Goal: Task Accomplishment & Management: Use online tool/utility

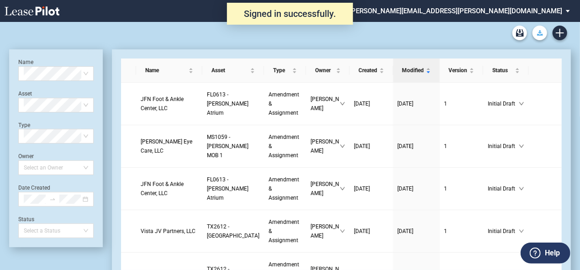
click at [542, 33] on icon "Download Blank Form" at bounding box center [540, 32] width 6 height 5
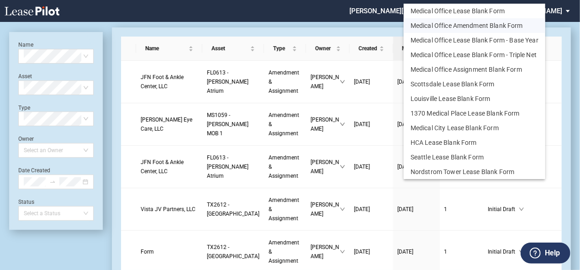
click at [517, 27] on button "Medical Office Amendment Blank Form" at bounding box center [475, 25] width 142 height 15
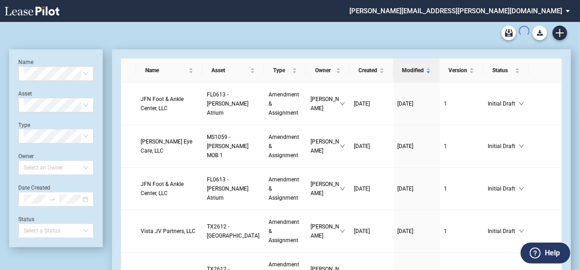
scroll to position [22, 0]
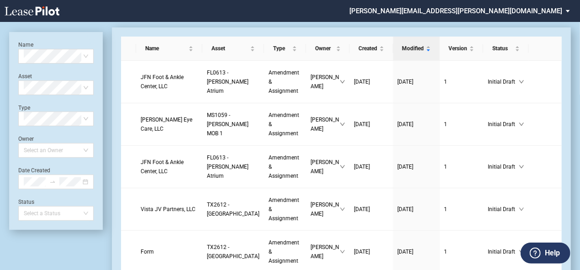
click at [561, 15] on icon "Create new document" at bounding box center [560, 11] width 8 height 8
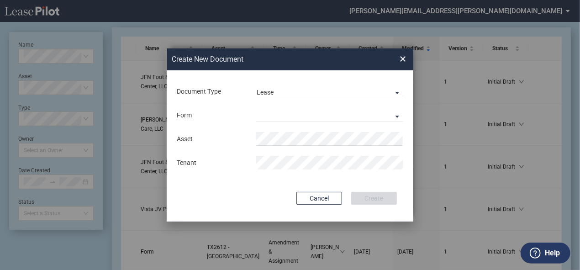
click at [393, 91] on span "Document Type: \aLease\a" at bounding box center [394, 92] width 11 height 9
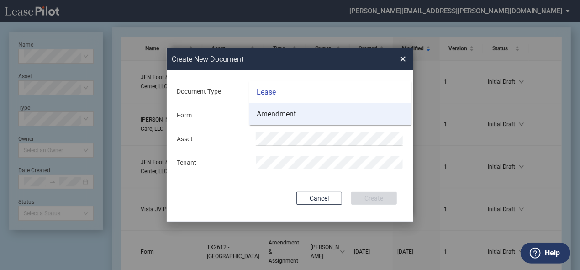
scroll to position [0, 0]
click at [320, 115] on md-option "Amendment" at bounding box center [330, 114] width 162 height 22
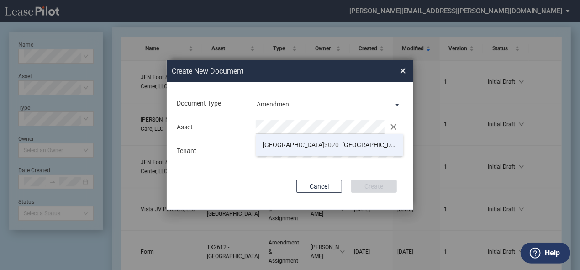
click at [328, 148] on li "TX 3020 - [GEOGRAPHIC_DATA] I" at bounding box center [329, 145] width 147 height 22
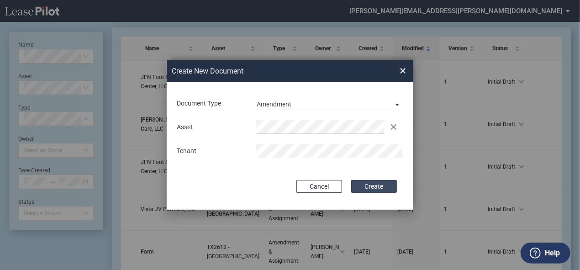
click at [378, 189] on button "Create" at bounding box center [374, 186] width 46 height 13
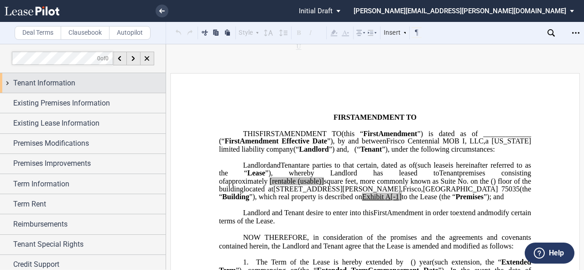
click at [4, 82] on div "Tenant Information" at bounding box center [83, 83] width 166 height 20
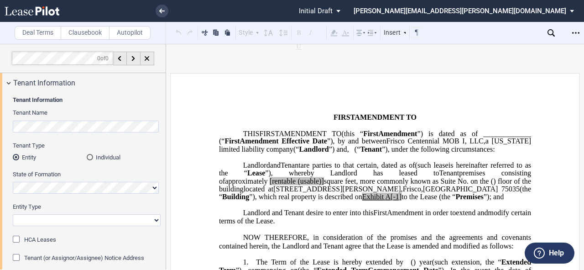
click at [0, 148] on html ".bocls-1{fill:#26354a;fill-rule:evenodd} Loading... × Pending... Pending... Ini…" at bounding box center [292, 135] width 584 height 270
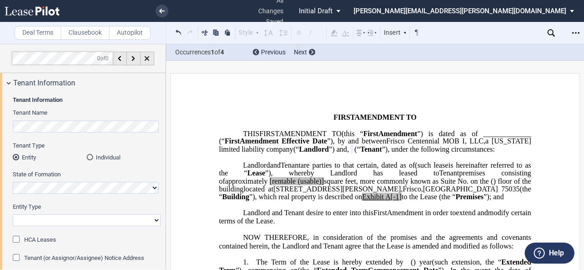
scroll to position [37, 0]
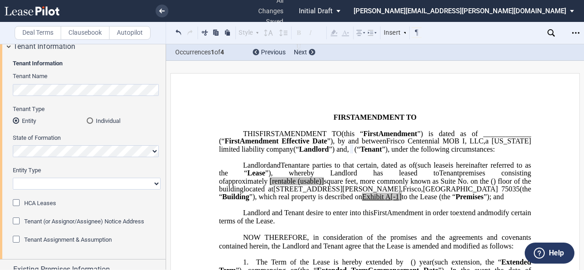
click at [146, 184] on select "Corporation Limited Liability Company General Partnership Limited Partnership O…" at bounding box center [87, 184] width 148 height 12
select select "Other"
click at [13, 178] on select "Corporation Limited Liability Company General Partnership Limited Partnership O…" at bounding box center [87, 184] width 148 height 12
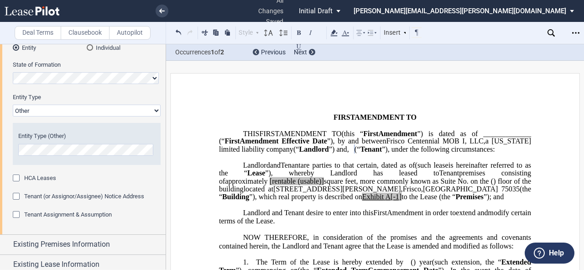
scroll to position [146, 0]
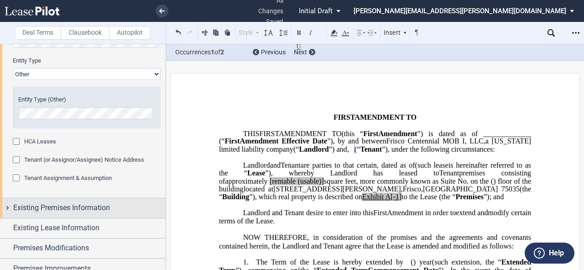
click at [5, 207] on div "Existing Premises Information" at bounding box center [83, 208] width 166 height 20
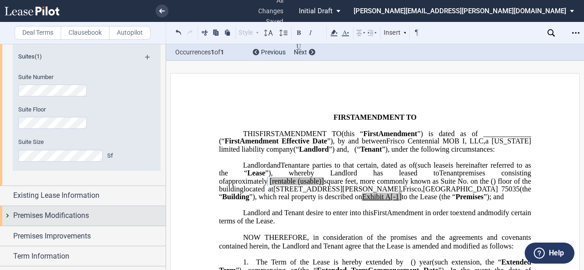
scroll to position [365, 0]
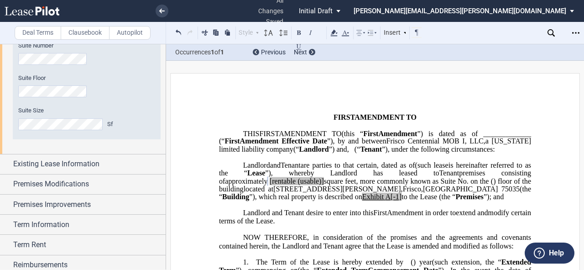
drag, startPoint x: 414, startPoint y: 195, endPoint x: 460, endPoint y: 205, distance: 47.8
click at [269, 185] on span at bounding box center [269, 181] width 2 height 8
drag, startPoint x: 442, startPoint y: 195, endPoint x: 470, endPoint y: 197, distance: 27.5
click at [470, 193] on span "approximately ﻿ ﻿ rentable (usable)] square feet, more commonly known as Suite …" at bounding box center [376, 185] width 314 height 16
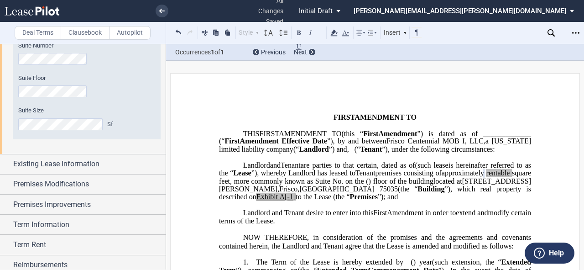
drag, startPoint x: 389, startPoint y: 210, endPoint x: 419, endPoint y: 221, distance: 31.9
click at [296, 201] on span "A[-1]" at bounding box center [287, 197] width 16 height 8
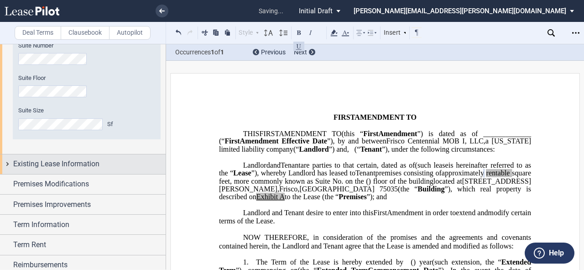
click at [7, 164] on div "Existing Lease Information" at bounding box center [83, 164] width 166 height 20
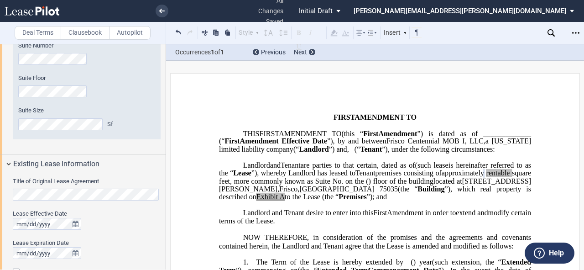
click at [0, 207] on html ".bocls-1{fill:#26354a;fill-rule:evenodd} Loading... × all changes saved Pending…" at bounding box center [292, 135] width 584 height 270
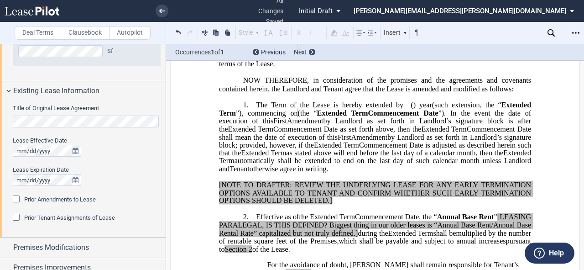
scroll to position [475, 0]
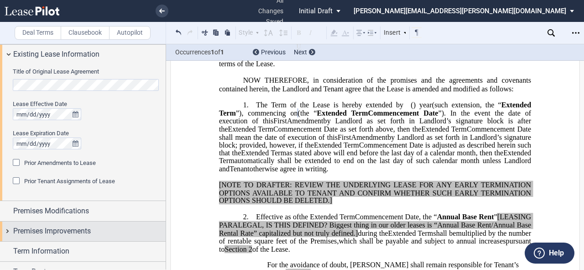
click at [6, 230] on div "Premises Improvements" at bounding box center [83, 231] width 166 height 20
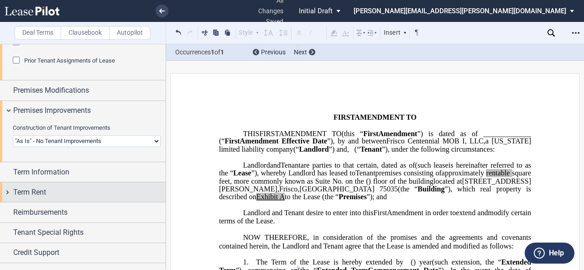
scroll to position [608, 0]
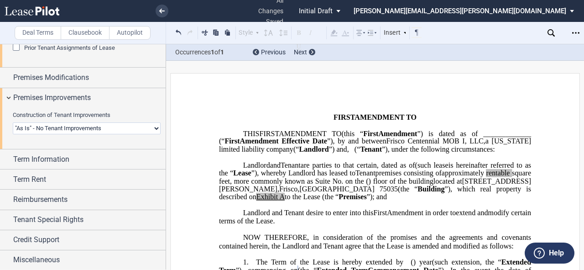
click at [153, 128] on select "Landlord Constructs Tenant Improvements Tenant Constructs Tenant Improvements "…" at bounding box center [87, 128] width 148 height 12
select select "landlord"
click at [13, 122] on select "Landlord Constructs Tenant Improvements Tenant Constructs Tenant Improvements "…" at bounding box center [87, 128] width 148 height 12
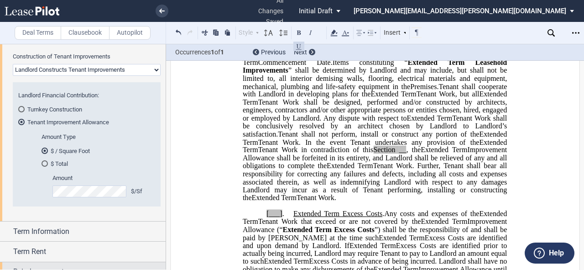
scroll to position [718, 0]
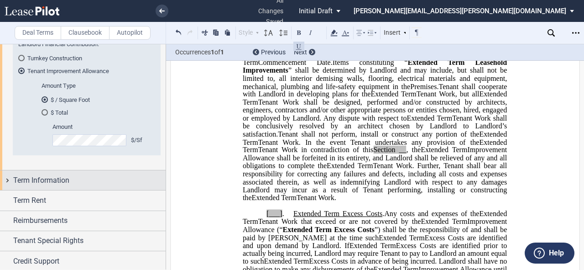
click at [4, 181] on div "Term Information" at bounding box center [83, 180] width 166 height 20
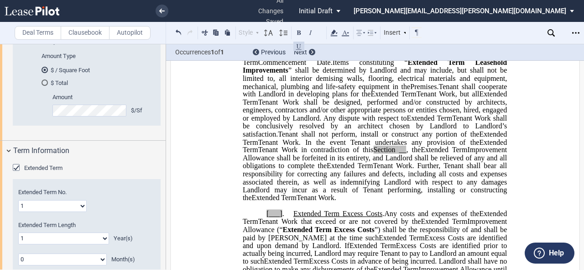
scroll to position [791, 0]
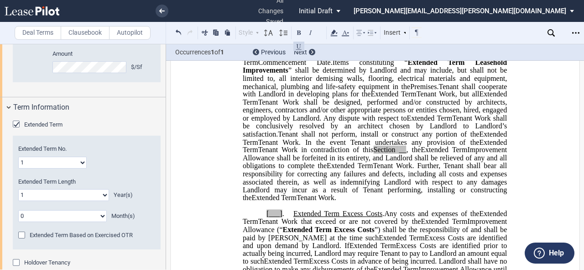
click at [102, 193] on select "0 1 2 3 4 5 6 7 8 9 10 11 12 13 14 15 16 17 18 19 20" at bounding box center [63, 195] width 91 height 12
select select "number:5"
click at [18, 189] on select "0 1 2 3 4 5 6 7 8 9 10 11 12 13 14 15 16 17 18 19 20" at bounding box center [63, 195] width 91 height 12
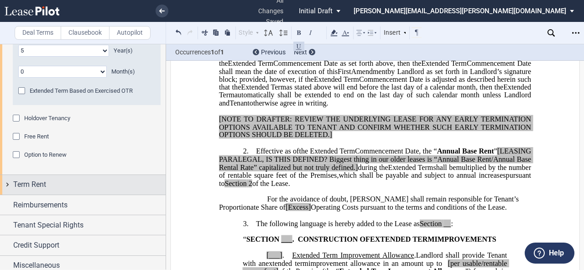
scroll to position [937, 0]
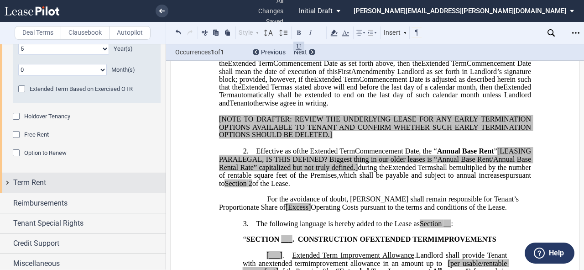
drag, startPoint x: 5, startPoint y: 183, endPoint x: 13, endPoint y: 184, distance: 8.0
click at [5, 183] on div "Term Rent" at bounding box center [83, 183] width 166 height 20
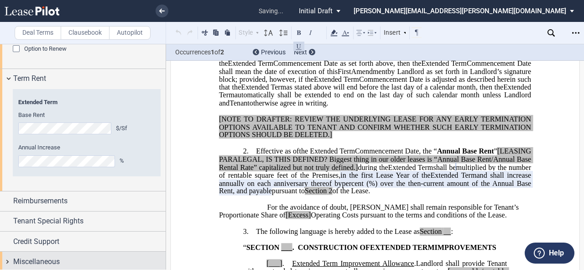
scroll to position [1042, 0]
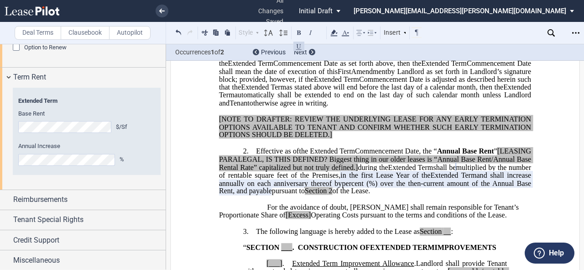
click at [498, 155] on span "”" at bounding box center [496, 151] width 3 height 8
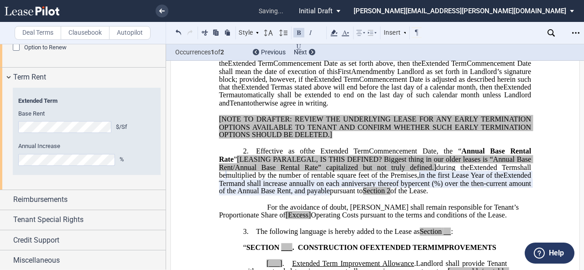
click at [351, 195] on span "%) over the then-current amount of the Annual Base Rent, and payable" at bounding box center [376, 187] width 314 height 16
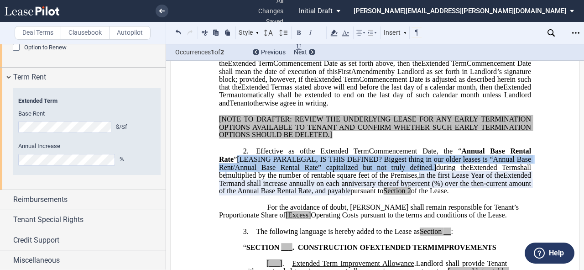
drag, startPoint x: 419, startPoint y: 184, endPoint x: 214, endPoint y: 174, distance: 205.3
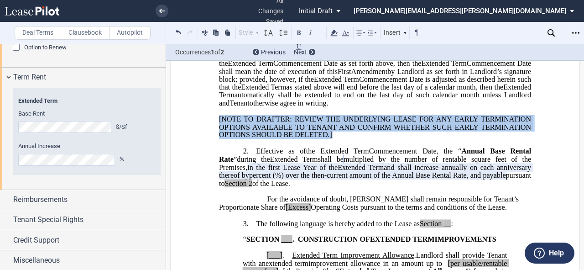
drag, startPoint x: 340, startPoint y: 152, endPoint x: 210, endPoint y: 132, distance: 131.1
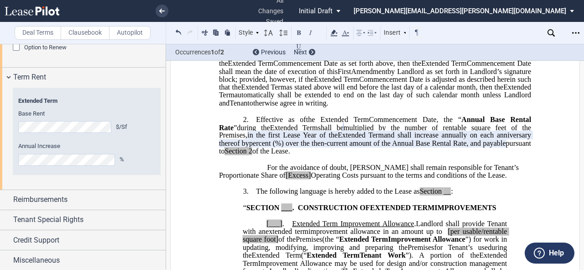
drag, startPoint x: 244, startPoint y: 189, endPoint x: 285, endPoint y: 194, distance: 41.3
click at [286, 179] on span "[Excess]" at bounding box center [299, 175] width 26 height 8
drag, startPoint x: 444, startPoint y: 208, endPoint x: 526, endPoint y: 211, distance: 82.2
click at [444, 196] on span "__" at bounding box center [447, 192] width 7 height 8
click at [281, 211] on span "___" at bounding box center [286, 207] width 11 height 8
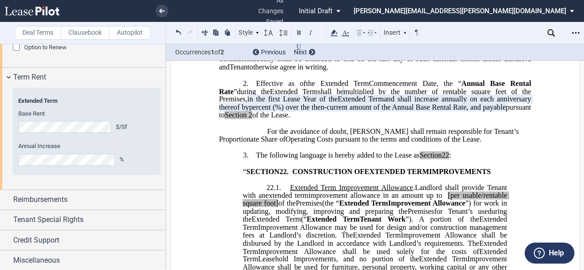
scroll to position [259, 0]
drag, startPoint x: 492, startPoint y: 209, endPoint x: 518, endPoint y: 216, distance: 27.0
click at [448, 199] on span at bounding box center [446, 195] width 3 height 8
drag, startPoint x: 261, startPoint y: 217, endPoint x: 245, endPoint y: 222, distance: 17.2
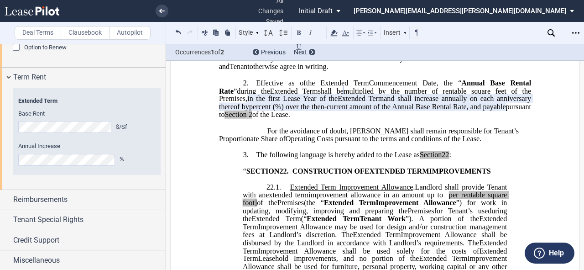
click at [274, 207] on span "per rentable square foot]" at bounding box center [376, 199] width 266 height 16
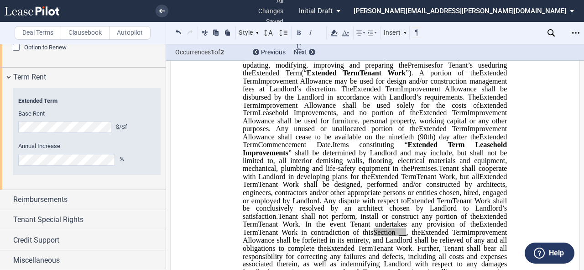
scroll to position [405, 0]
click at [399, 236] on span "__" at bounding box center [402, 232] width 7 height 8
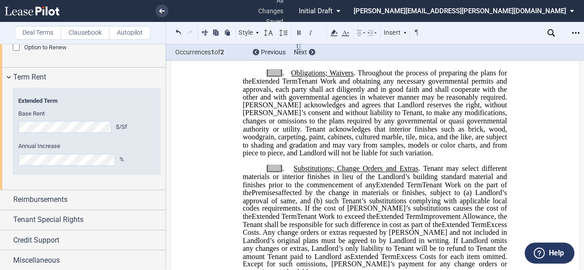
scroll to position [698, 0]
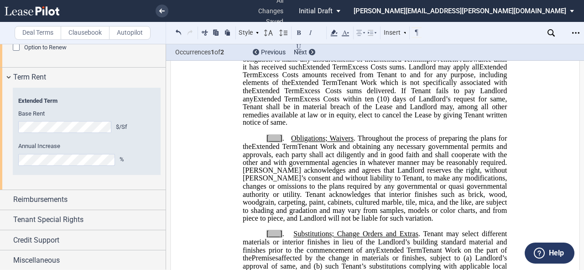
click at [267, 142] on span "[___]" at bounding box center [275, 138] width 16 height 8
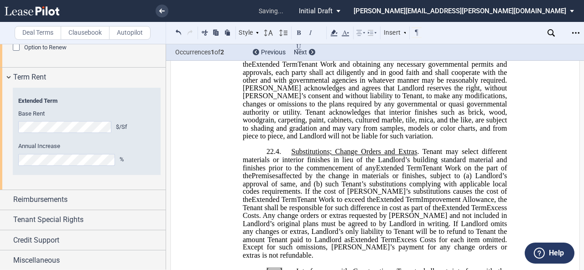
scroll to position [807, 0]
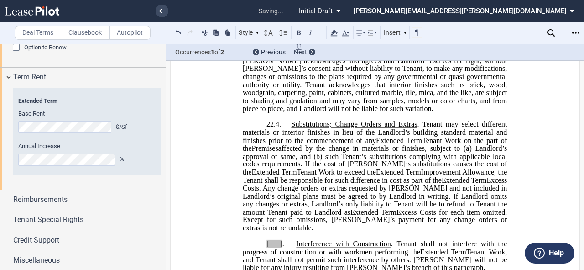
click at [267, 242] on span "[___]" at bounding box center [275, 244] width 16 height 8
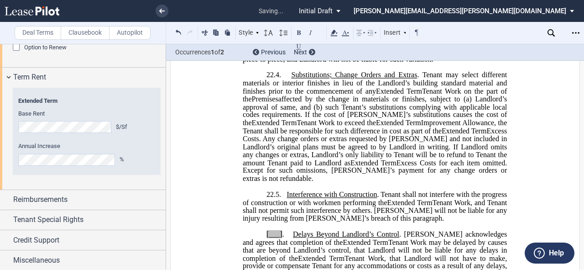
scroll to position [917, 0]
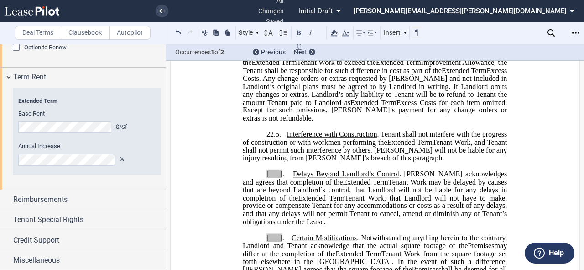
click at [267, 170] on span "[___]" at bounding box center [275, 174] width 16 height 8
click at [263, 236] on p "[___] . Certain Modifications . Notwithstanding anything herein to the contrary…" at bounding box center [375, 273] width 264 height 79
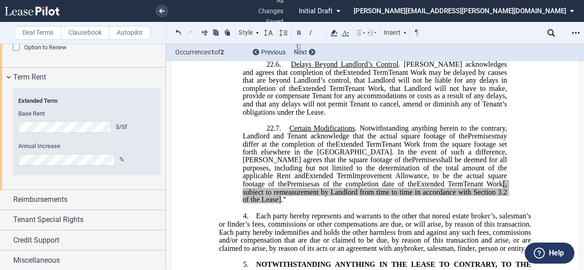
click at [407, 184] on span "[, subject to remeasurement by Landlord from time to time in accordance with Se…" at bounding box center [376, 187] width 266 height 16
drag, startPoint x: 451, startPoint y: 189, endPoint x: 465, endPoint y: 191, distance: 13.8
click at [451, 189] on span "3.2 of the Lease]" at bounding box center [376, 196] width 266 height 16
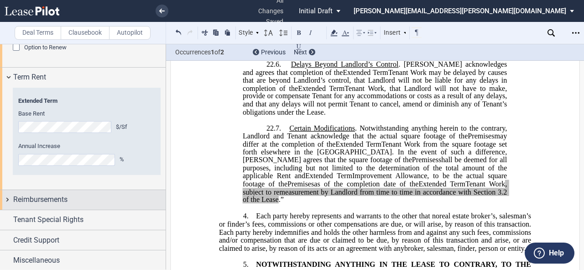
click at [8, 196] on div "Reimbursements" at bounding box center [83, 200] width 166 height 20
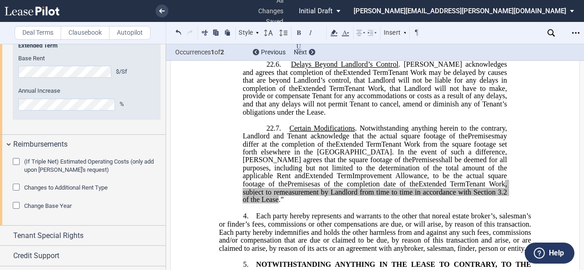
scroll to position [1113, 0]
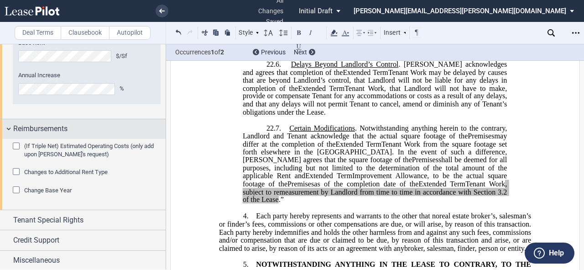
click at [7, 126] on div "Reimbursements" at bounding box center [83, 129] width 166 height 20
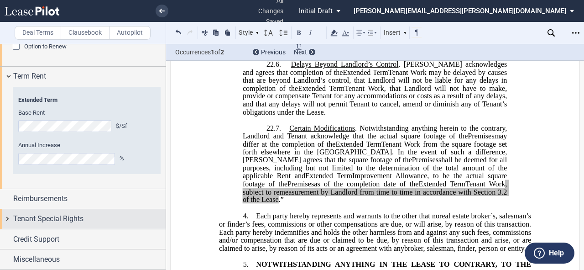
scroll to position [1042, 0]
click at [4, 217] on div "Tenant Special Rights" at bounding box center [83, 220] width 166 height 20
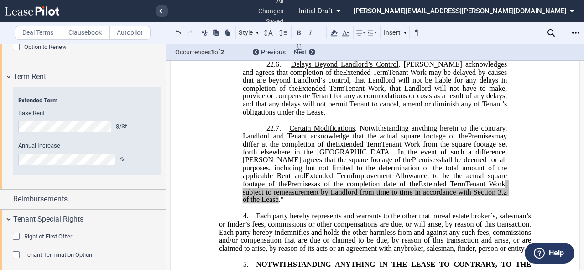
scroll to position [1088, 0]
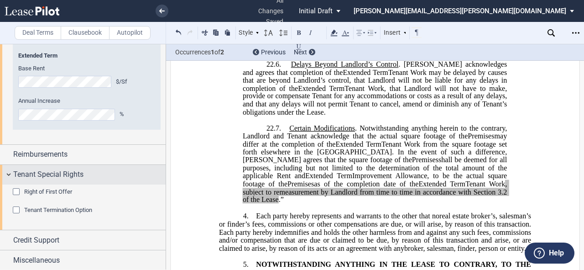
click at [11, 173] on div "Tenant Special Rights" at bounding box center [83, 175] width 166 height 20
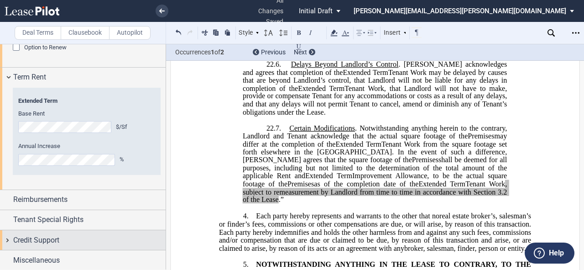
click at [5, 239] on div "Credit Support" at bounding box center [83, 240] width 166 height 20
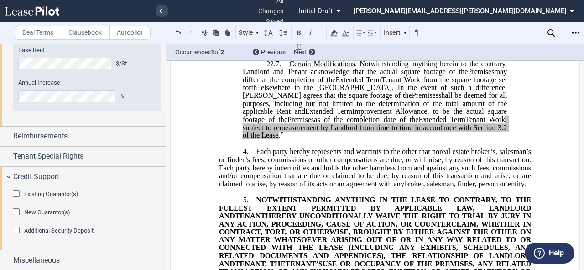
scroll to position [1100, 0]
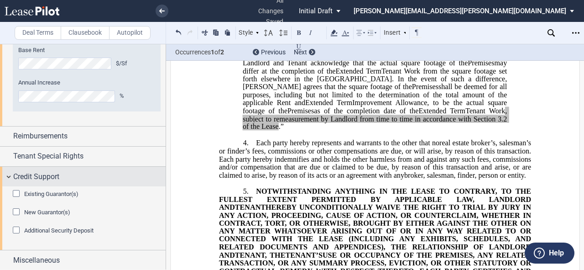
click at [6, 175] on div "Credit Support" at bounding box center [83, 177] width 166 height 20
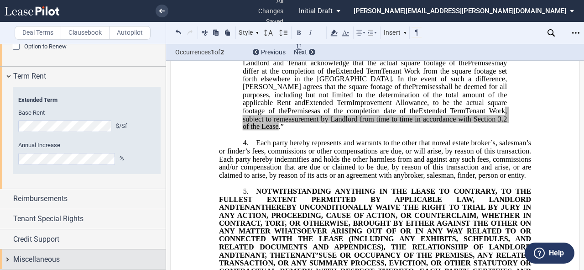
scroll to position [1042, 0]
click at [5, 258] on div "Miscellaneous" at bounding box center [83, 260] width 166 height 20
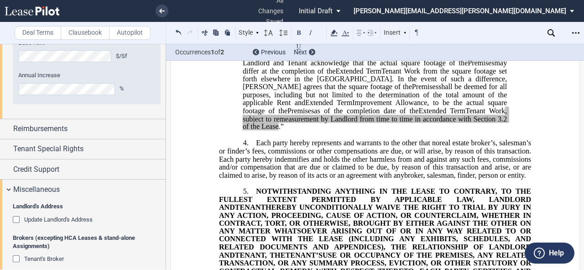
scroll to position [1259, 0]
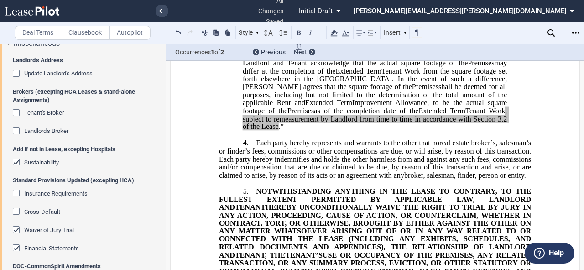
drag, startPoint x: 17, startPoint y: 247, endPoint x: 25, endPoint y: 248, distance: 8.0
click at [17, 247] on div "Financial Statements" at bounding box center [17, 248] width 9 height 9
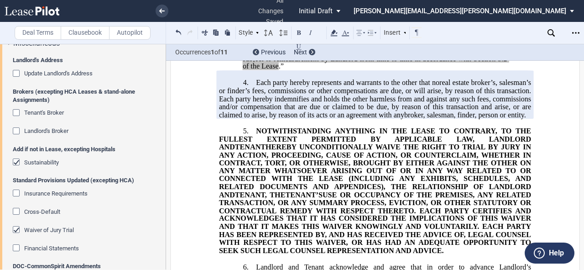
scroll to position [1209, 0]
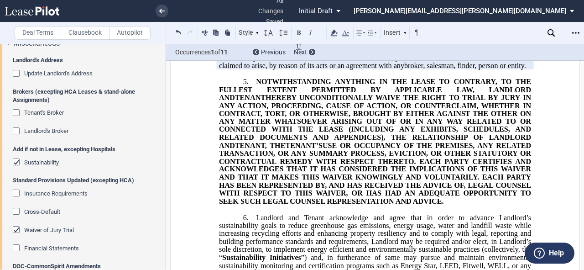
drag, startPoint x: 16, startPoint y: 230, endPoint x: 5, endPoint y: 236, distance: 11.4
click at [16, 230] on div "Waiver of Jury Trial" at bounding box center [17, 230] width 9 height 9
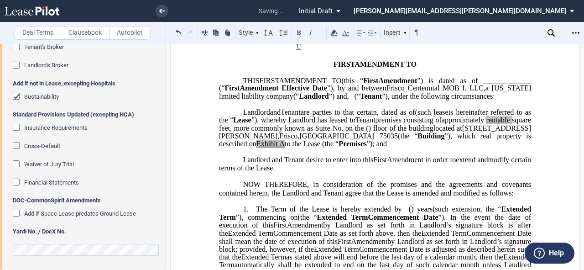
scroll to position [1252, 0]
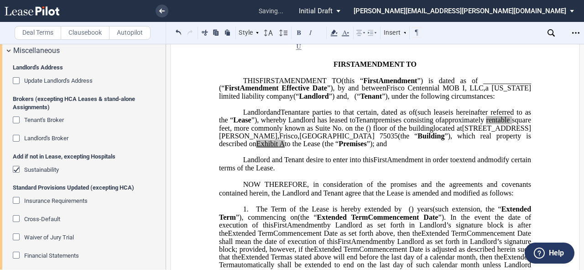
click at [15, 139] on div "Landlord's Broker" at bounding box center [17, 139] width 9 height 9
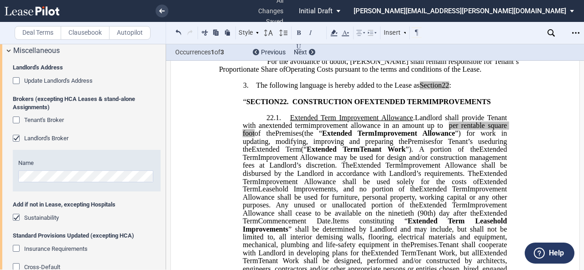
scroll to position [402, 0]
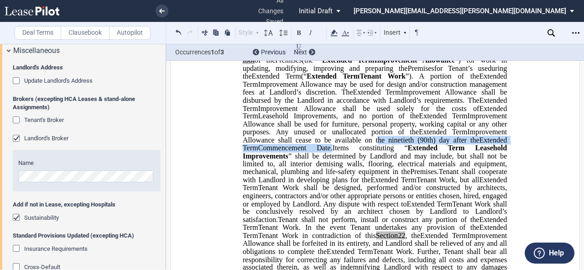
drag, startPoint x: 282, startPoint y: 155, endPoint x: 503, endPoint y: 152, distance: 220.6
click at [503, 152] on p "22.1. Extended Term Improvement Allowance . Expansion Space Improvement Allowan…" at bounding box center [375, 164] width 264 height 247
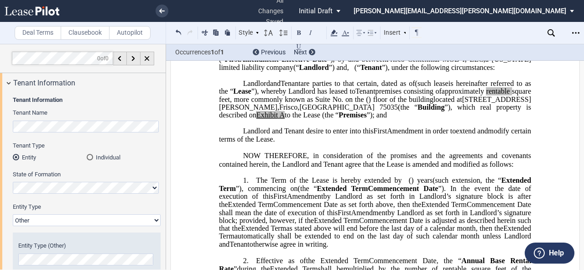
scroll to position [110, 0]
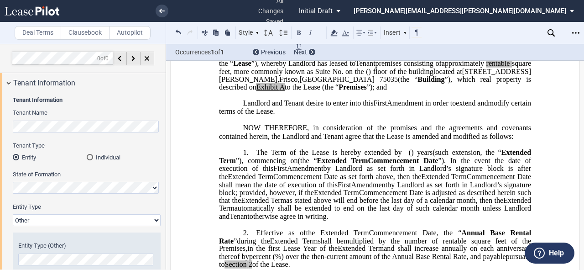
click at [388, 189] on span "Amendment" at bounding box center [370, 184] width 37 height 8
click at [389, 140] on span "NOW THEREFORE, in consideration of the promises and the agreements and covenant…" at bounding box center [376, 131] width 314 height 16
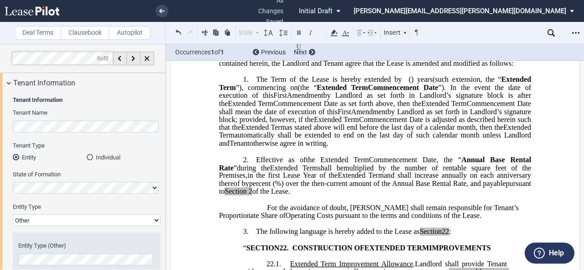
scroll to position [73, 0]
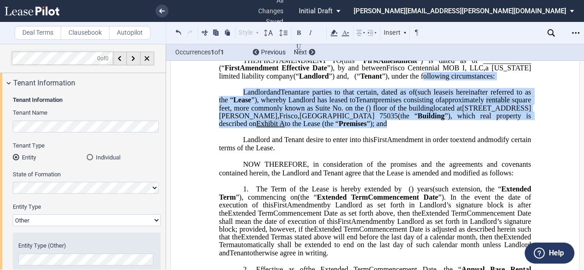
drag, startPoint x: 463, startPoint y: 140, endPoint x: 219, endPoint y: 95, distance: 247.8
click at [336, 29] on icon at bounding box center [334, 32] width 11 height 11
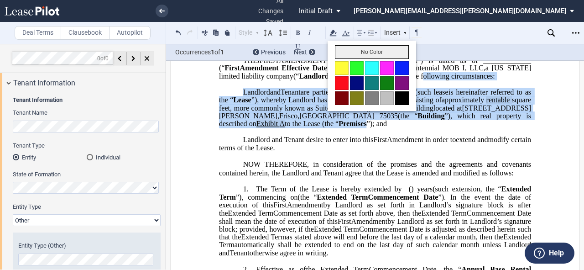
click at [376, 52] on button "No Color" at bounding box center [372, 52] width 74 height 14
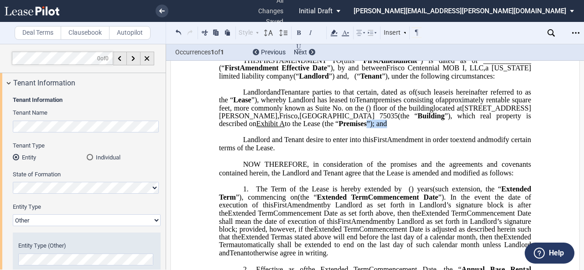
click at [278, 128] on span "Exhibit" at bounding box center [267, 124] width 21 height 8
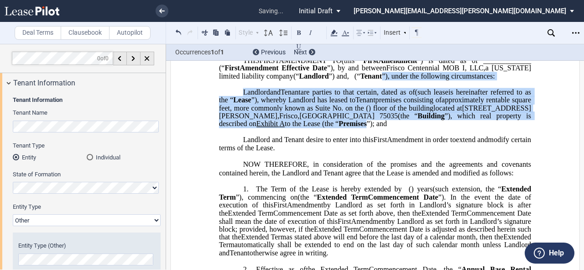
scroll to position [365, 0]
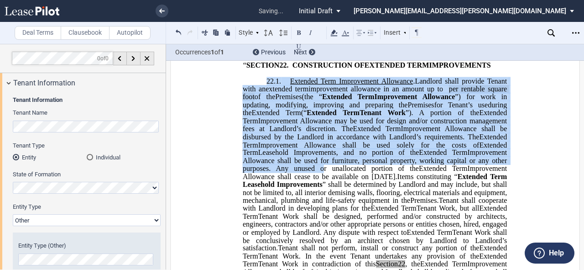
drag, startPoint x: 374, startPoint y: 143, endPoint x: 263, endPoint y: 90, distance: 123.0
click at [332, 33] on use at bounding box center [334, 33] width 7 height 6
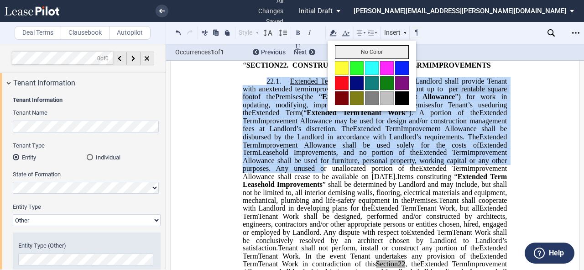
click at [351, 52] on button "No Color" at bounding box center [372, 52] width 74 height 14
click at [389, 141] on span "Improvement Allowance shall be disbursed by the Landlord in accordance with Lan…" at bounding box center [376, 133] width 266 height 16
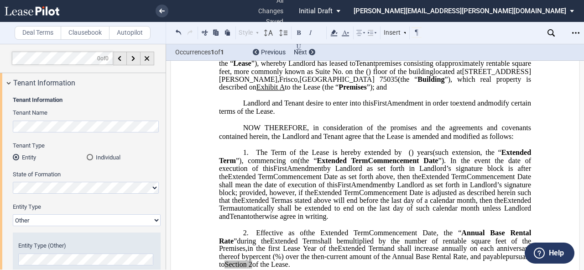
scroll to position [219, 0]
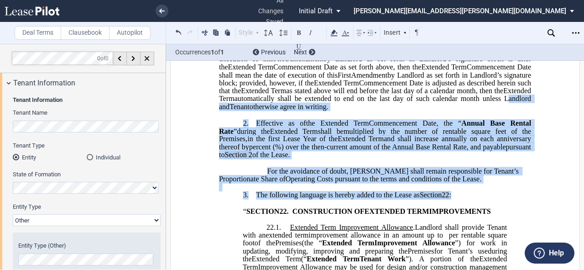
drag, startPoint x: 463, startPoint y: 212, endPoint x: 258, endPoint y: 125, distance: 222.4
click at [335, 31] on use at bounding box center [334, 33] width 7 height 6
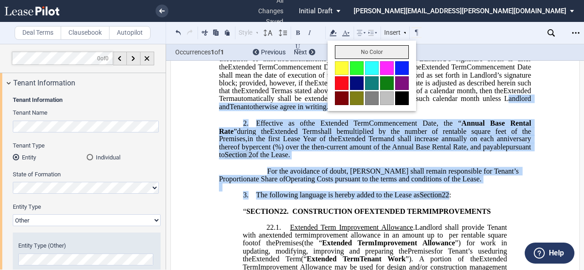
click at [350, 51] on button "No Color" at bounding box center [372, 52] width 74 height 14
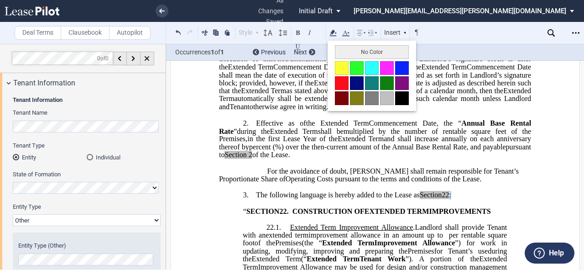
click at [369, 127] on span "Commencement Date" at bounding box center [403, 123] width 68 height 8
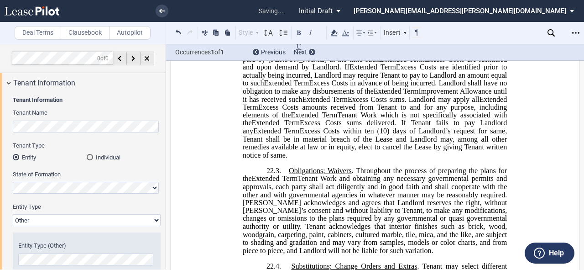
click at [429, 154] on span "(10) days of Landlord’s request for same, Tenant shall be in material breach of…" at bounding box center [376, 143] width 266 height 32
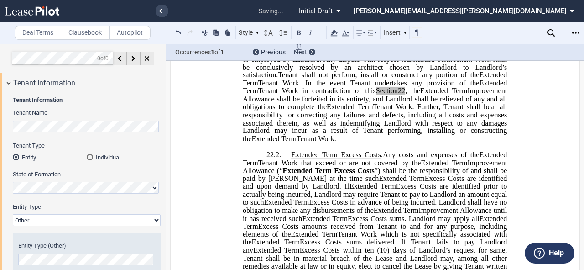
scroll to position [511, 0]
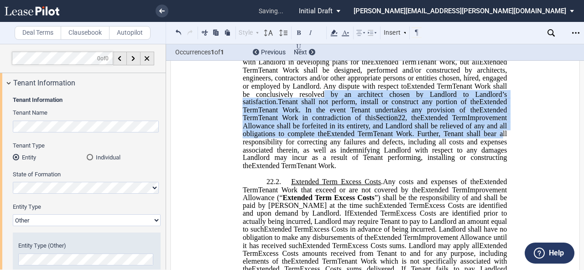
drag, startPoint x: 427, startPoint y: 142, endPoint x: 310, endPoint y: 111, distance: 120.9
click at [310, 111] on p "22.1. Extended Term Improvement Allowance . Expansion Space Improvement Allowan…" at bounding box center [375, 50] width 264 height 239
click at [337, 32] on icon at bounding box center [334, 32] width 11 height 11
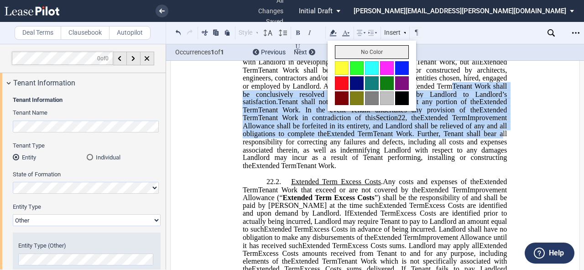
click at [348, 49] on button "No Color" at bounding box center [372, 52] width 74 height 14
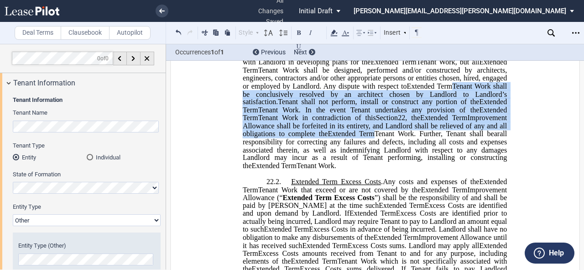
click at [392, 161] on span "Tenant Work. Further, Tenant shall bear ﻿ all responsibility for correcting any…" at bounding box center [376, 150] width 266 height 40
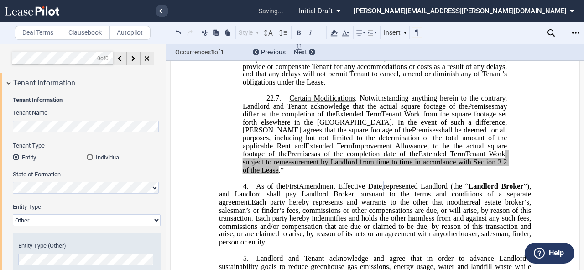
scroll to position [1096, 0]
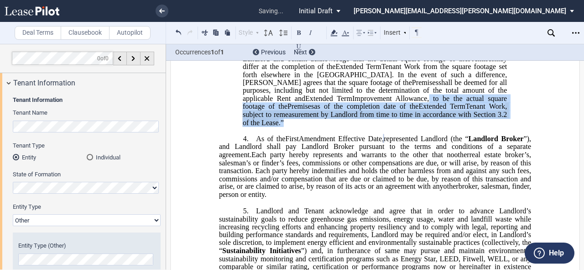
drag, startPoint x: 469, startPoint y: 112, endPoint x: 315, endPoint y: 94, distance: 155.9
click at [315, 94] on p "22.7. Certain Modifications . Notwithstanding anything herein to the contrary, …" at bounding box center [375, 86] width 264 height 79
click at [334, 30] on icon at bounding box center [334, 32] width 11 height 11
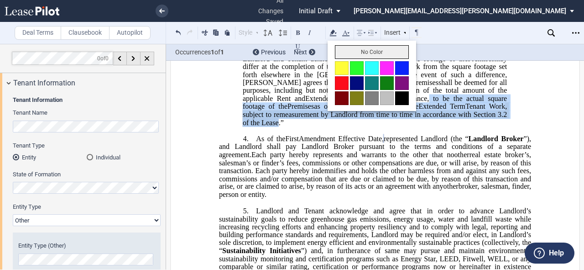
click at [353, 51] on button "No Color" at bounding box center [372, 52] width 74 height 14
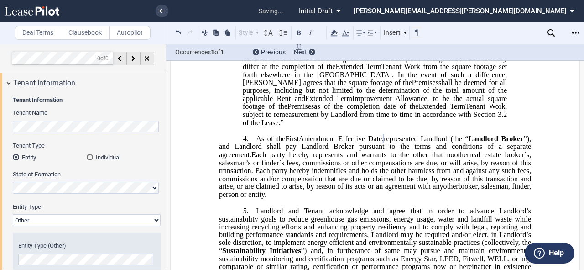
click at [384, 137] on span "”), and Landlord shall pay Landlord Broker pursuant to the terms and conditions…" at bounding box center [376, 147] width 314 height 24
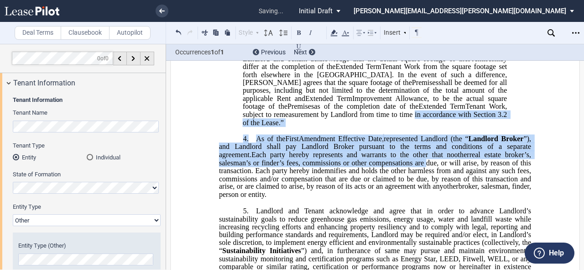
drag, startPoint x: 366, startPoint y: 147, endPoint x: 323, endPoint y: 114, distance: 53.4
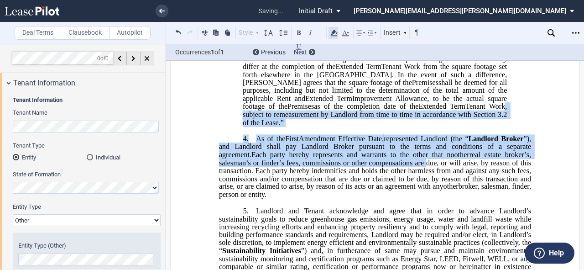
click at [333, 33] on use at bounding box center [334, 33] width 7 height 6
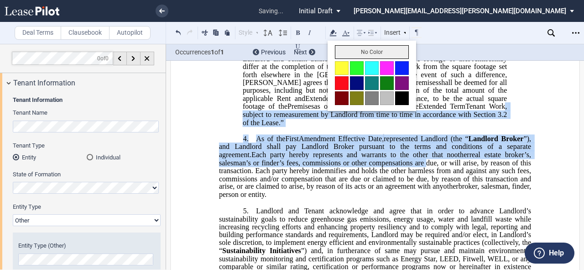
click at [345, 51] on button "No Color" at bounding box center [372, 52] width 74 height 14
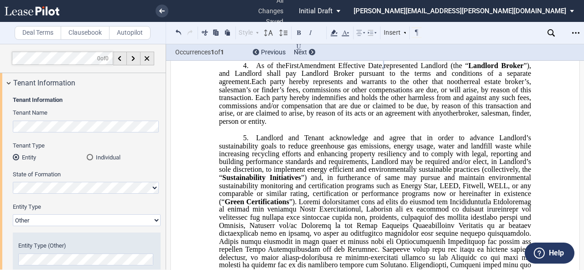
click at [420, 197] on span at bounding box center [376, 268] width 314 height 143
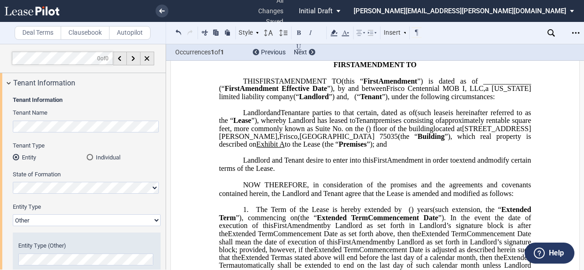
scroll to position [0, 0]
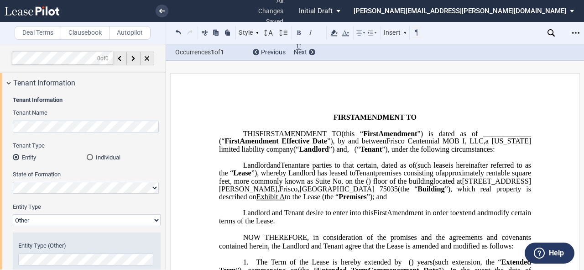
click at [416, 169] on span "(such lease" at bounding box center [432, 165] width 33 height 8
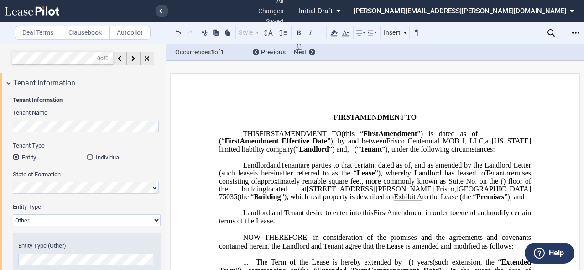
click at [434, 193] on span "," at bounding box center [435, 189] width 2 height 8
click at [403, 177] on span ", and as amended by the Landlord Letter (such lease" at bounding box center [376, 169] width 314 height 16
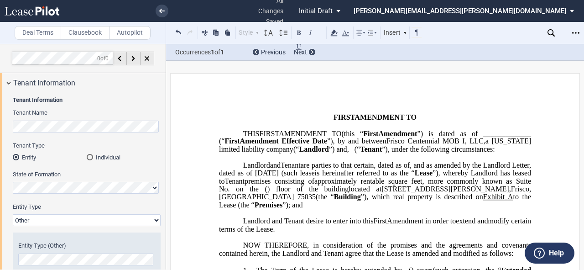
drag, startPoint x: 528, startPoint y: 189, endPoint x: 584, endPoint y: 181, distance: 56.2
click at [528, 177] on span ", and as amended by the Landlord Letter, dated as of December 1, 2022 (such lea…" at bounding box center [376, 169] width 314 height 16
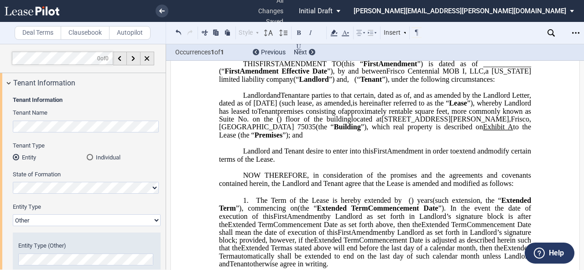
scroll to position [73, 0]
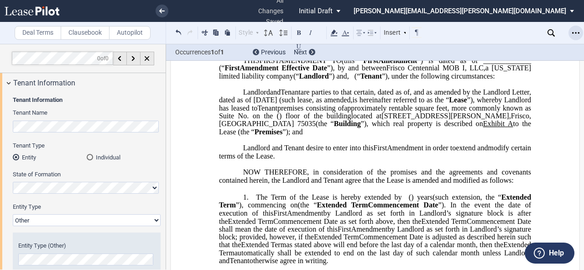
click at [573, 35] on icon "Open Lease options menu" at bounding box center [576, 32] width 7 height 7
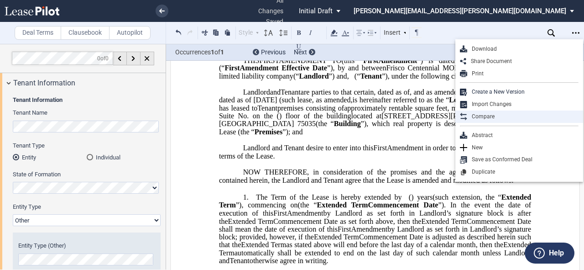
click at [499, 117] on div "Compare" at bounding box center [523, 117] width 111 height 8
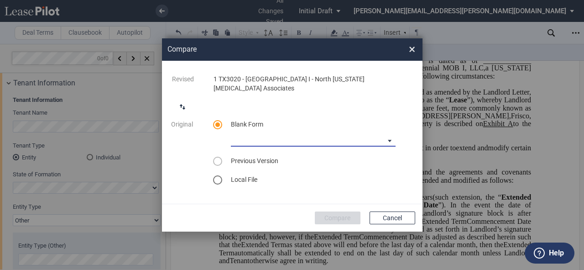
click at [389, 140] on md-select "Medical Office Amendment Blank Form Medical Office Assignment Blank Form" at bounding box center [313, 140] width 165 height 14
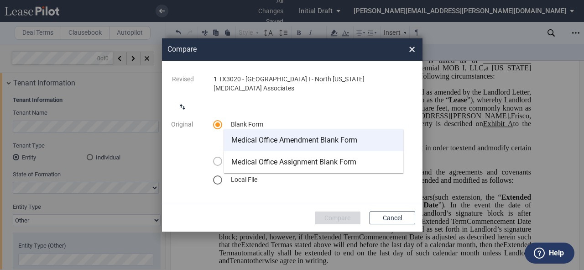
click at [350, 141] on div "Medical Office Amendment Blank Form" at bounding box center [295, 140] width 126 height 10
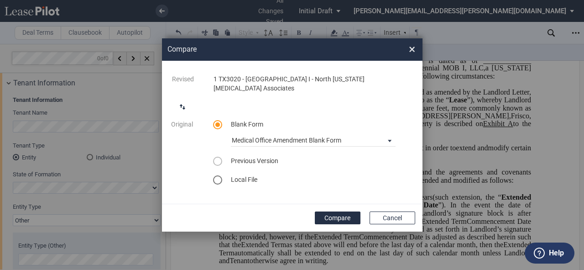
drag, startPoint x: 342, startPoint y: 219, endPoint x: 350, endPoint y: 224, distance: 9.6
click at [343, 219] on button "Compare" at bounding box center [338, 217] width 46 height 13
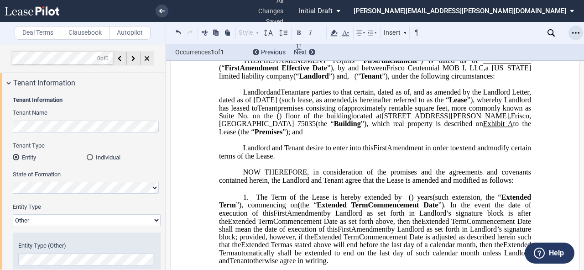
click at [575, 33] on icon "Open Lease options menu" at bounding box center [576, 32] width 7 height 7
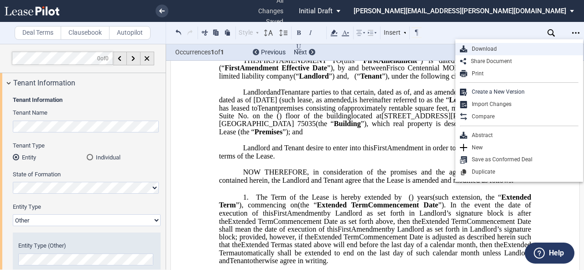
click at [511, 48] on div "Download" at bounding box center [523, 49] width 111 height 8
